Goal: Transaction & Acquisition: Purchase product/service

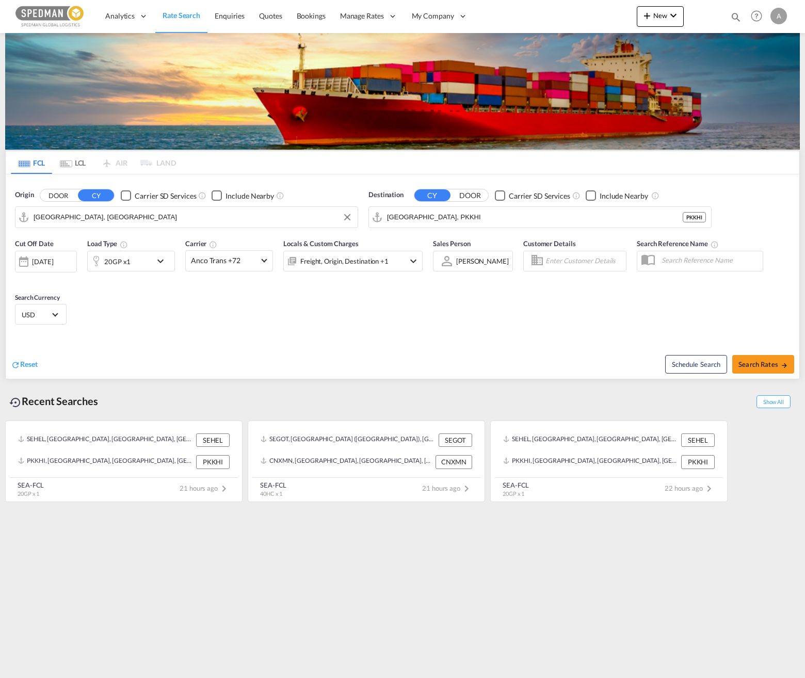
drag, startPoint x: 70, startPoint y: 223, endPoint x: 10, endPoint y: 220, distance: 60.4
click at [10, 220] on div "Origin DOOR CY Carrier SD Services Include Nearby [GEOGRAPHIC_DATA], [GEOGRAPHI…" at bounding box center [186, 209] width 353 height 48
drag, startPoint x: 96, startPoint y: 216, endPoint x: 25, endPoint y: 218, distance: 71.7
click at [25, 218] on md-input-container "[GEOGRAPHIC_DATA], [GEOGRAPHIC_DATA]" at bounding box center [186, 217] width 342 height 21
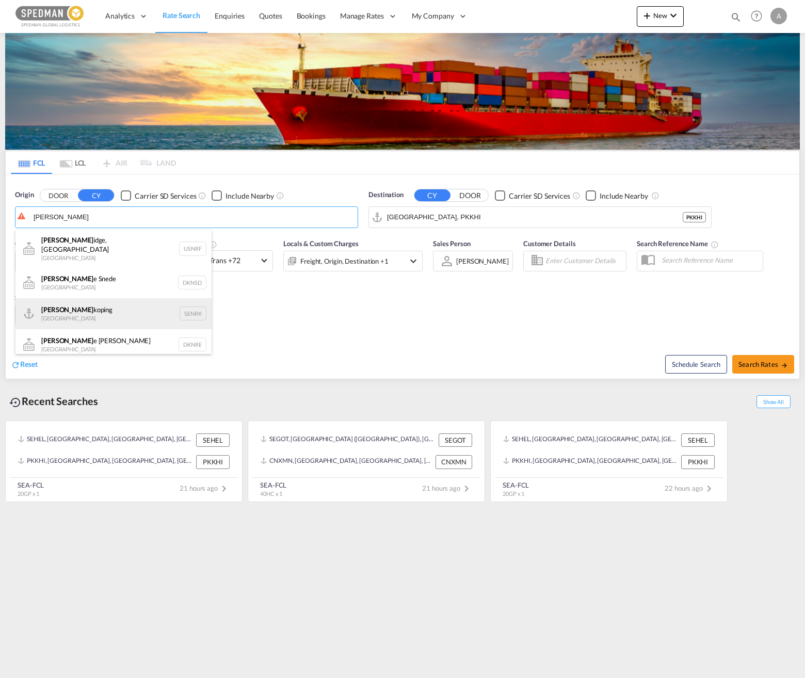
click at [95, 314] on div "Norr koping Sweden SENRK" at bounding box center [113, 313] width 196 height 31
type input "Norrkoping, SENRK"
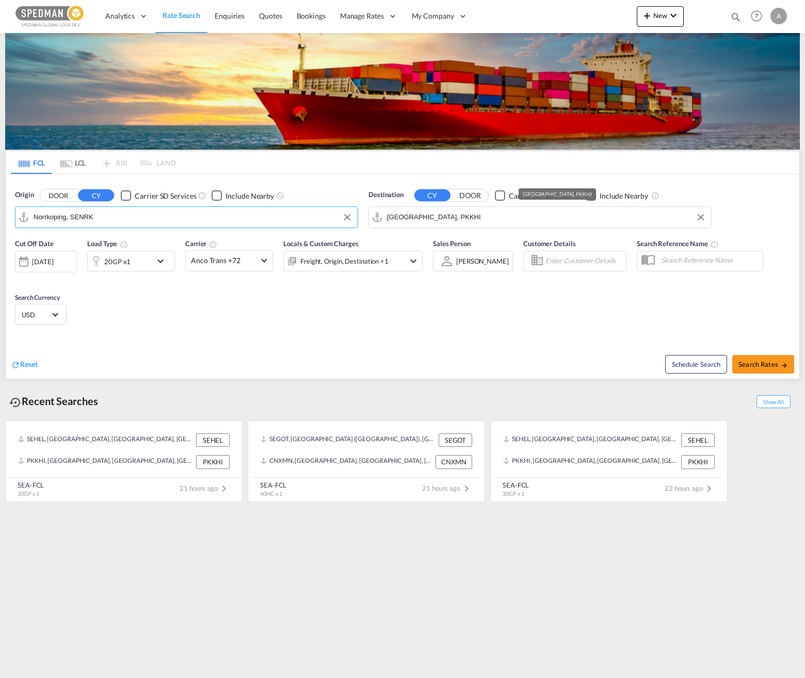
drag, startPoint x: 446, startPoint y: 221, endPoint x: 364, endPoint y: 219, distance: 82.1
click at [364, 219] on div "Destination CY DOOR Carrier SD Services Include Nearby [GEOGRAPHIC_DATA], PKKHI" at bounding box center [539, 209] width 353 height 48
drag, startPoint x: 382, startPoint y: 217, endPoint x: 359, endPoint y: 218, distance: 23.2
click at [359, 218] on div "Origin DOOR CY Carrier SD Services Include Nearby Norrkoping, SENRK Destination…" at bounding box center [402, 203] width 793 height 59
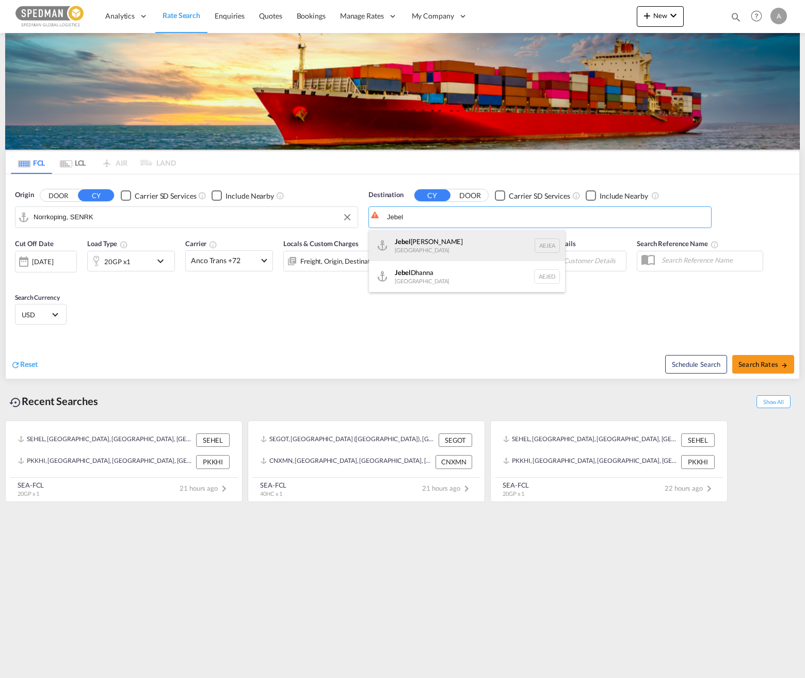
click at [478, 237] on div "[GEOGRAPHIC_DATA] [GEOGRAPHIC_DATA]" at bounding box center [467, 245] width 196 height 31
type input "[GEOGRAPHIC_DATA], [GEOGRAPHIC_DATA]"
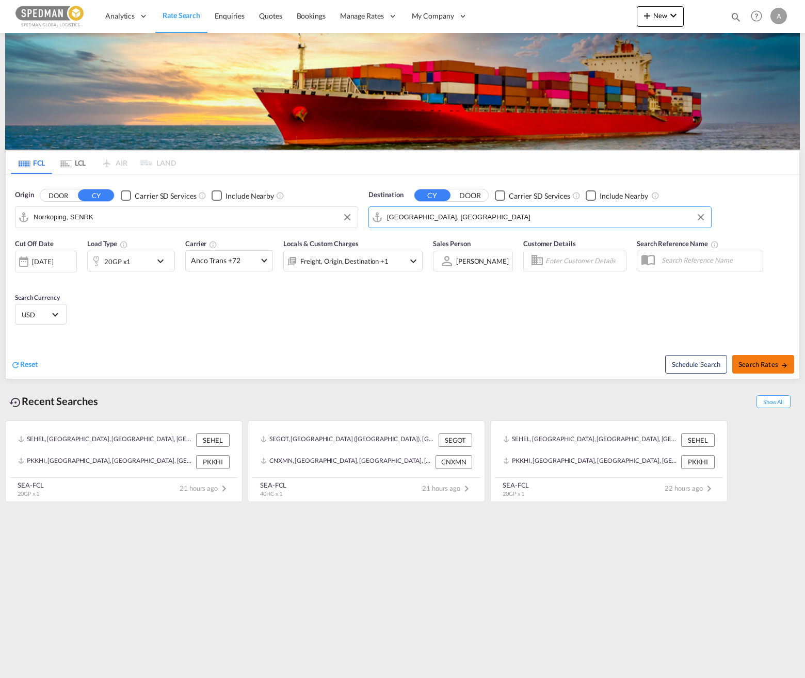
click at [756, 367] on span "Search Rates" at bounding box center [763, 364] width 50 height 8
type input "SENRK to AEJEA / [DATE]"
